Goal: Use online tool/utility: Utilize a website feature to perform a specific function

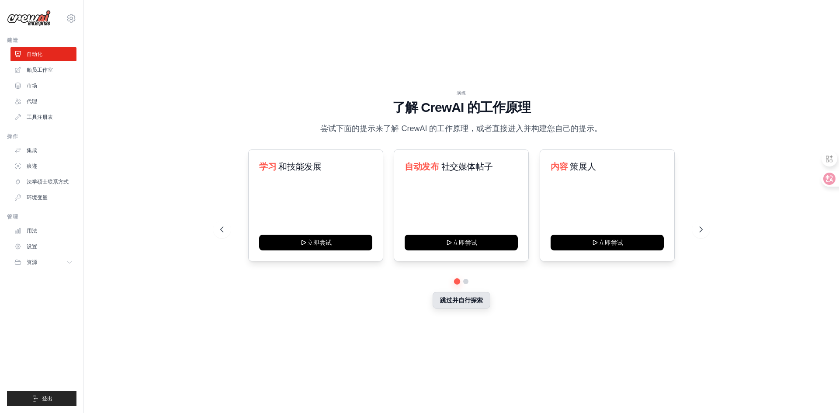
click at [455, 303] on font "跳过并自行探索" at bounding box center [461, 300] width 43 height 7
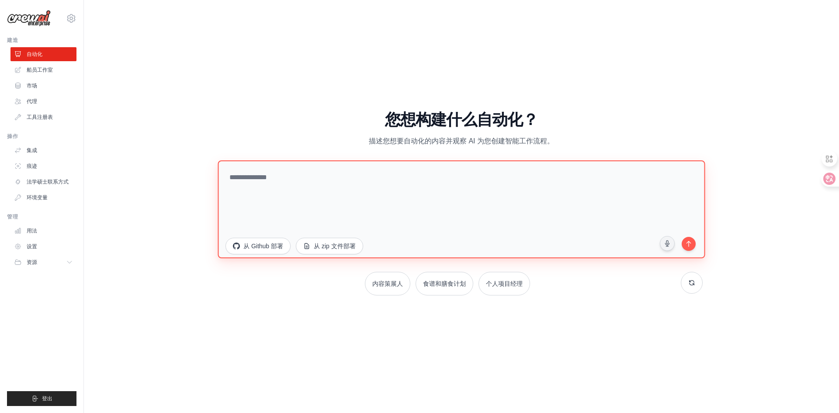
click at [392, 198] on textarea at bounding box center [461, 209] width 487 height 98
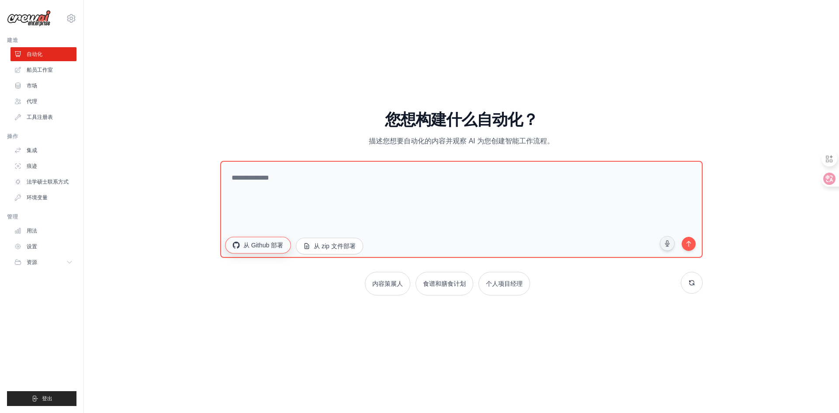
click at [263, 247] on font "从 Github 部署" at bounding box center [263, 244] width 40 height 7
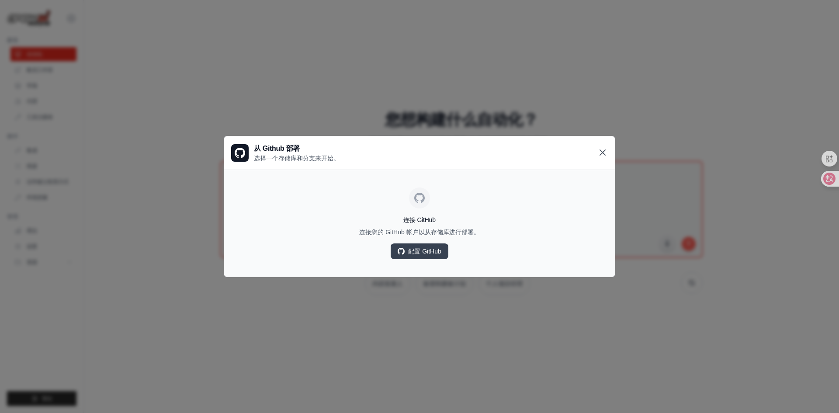
click at [599, 153] on icon at bounding box center [602, 152] width 10 height 10
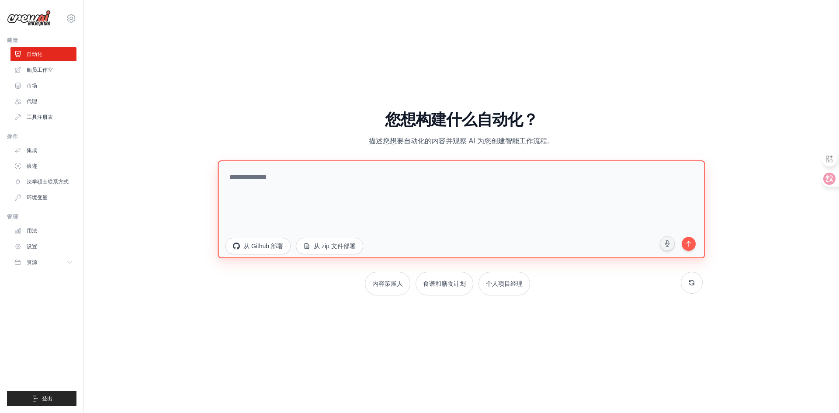
click at [358, 175] on textarea at bounding box center [461, 209] width 487 height 98
click at [424, 198] on textarea at bounding box center [461, 209] width 487 height 98
